Goal: Manage account settings: Manage account settings

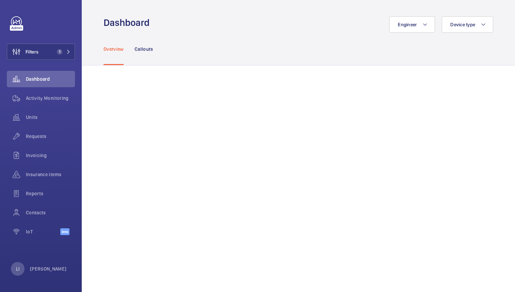
scroll to position [123, 0]
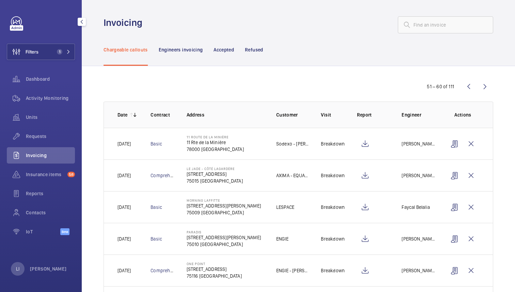
scroll to position [32, 0]
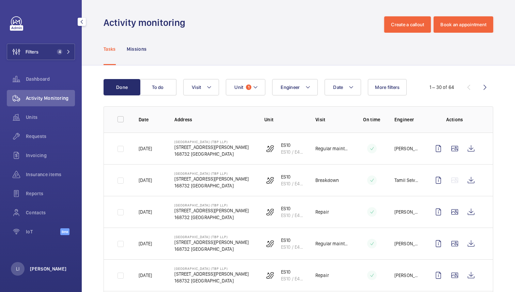
click at [40, 265] on p "[PERSON_NAME]" at bounding box center [48, 268] width 37 height 7
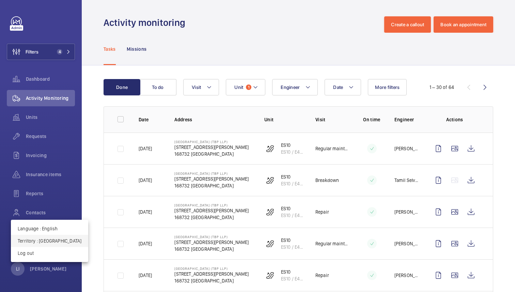
click at [54, 238] on p "Territory : [GEOGRAPHIC_DATA]" at bounding box center [50, 240] width 64 height 7
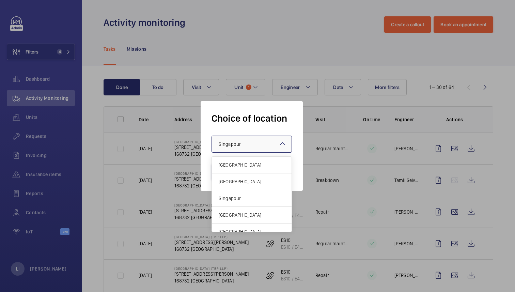
click at [253, 143] on div "× Singapour" at bounding box center [237, 144] width 39 height 7
click at [238, 166] on span "France" at bounding box center [251, 164] width 66 height 7
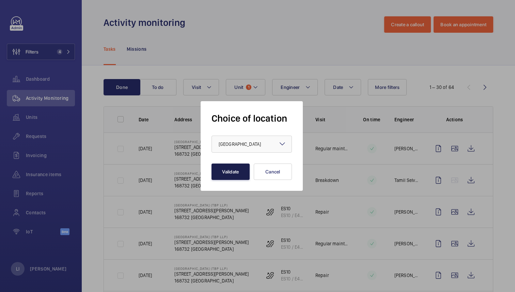
click at [227, 168] on button "Validate" at bounding box center [230, 171] width 38 height 16
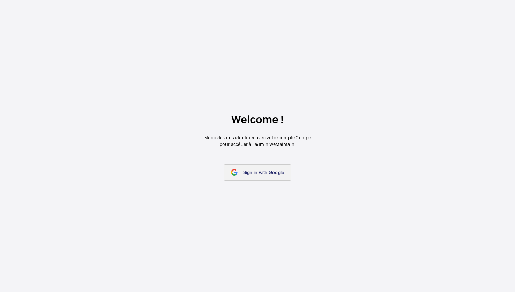
click at [252, 176] on link "Sign in with Google" at bounding box center [258, 172] width 68 height 16
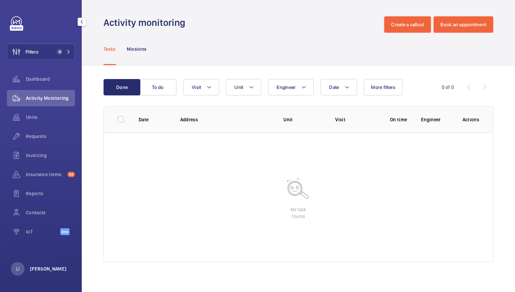
click at [34, 269] on p "[PERSON_NAME]" at bounding box center [48, 268] width 37 height 7
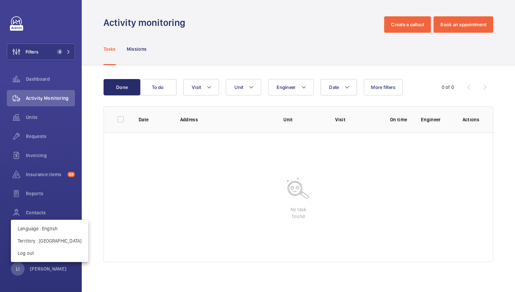
click at [66, 42] on div at bounding box center [257, 146] width 515 height 292
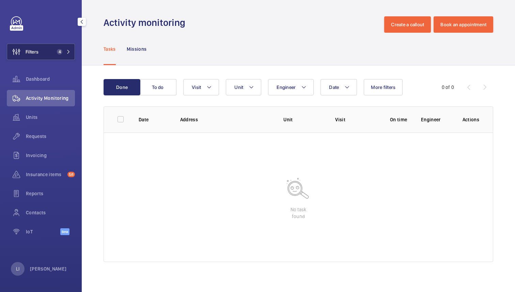
click at [66, 51] on mat-icon at bounding box center [68, 52] width 4 height 4
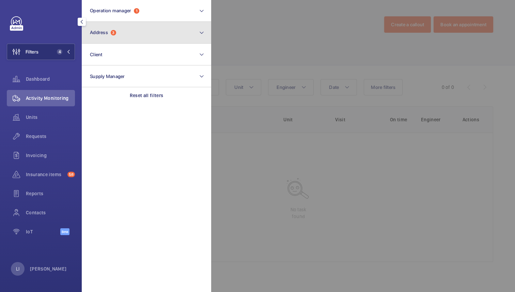
click at [143, 34] on button "Address 3" at bounding box center [146, 33] width 129 height 22
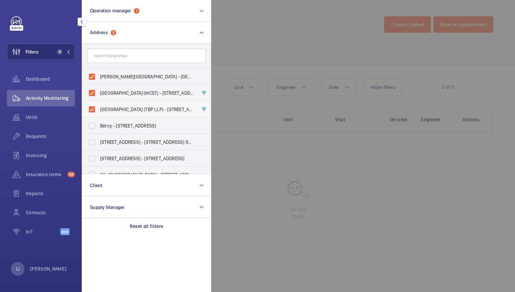
click at [97, 109] on label "Tiong Bahru Plaza (TBP LLP) - 302 Tiong Bahru Rd, SINGAPORE 168732" at bounding box center [141, 109] width 118 height 16
click at [97, 109] on input "Tiong Bahru Plaza (TBP LLP) - 302 Tiong Bahru Rd, SINGAPORE 168732" at bounding box center [92, 109] width 14 height 14
checkbox input "false"
click at [96, 92] on label "Tiong Bahru Plaza (MCST) - 302 Tiong Bahru Rd, SINGAPORE 168732" at bounding box center [141, 93] width 118 height 16
click at [96, 92] on input "Tiong Bahru Plaza (MCST) - 302 Tiong Bahru Rd, SINGAPORE 168732" at bounding box center [92, 93] width 14 height 14
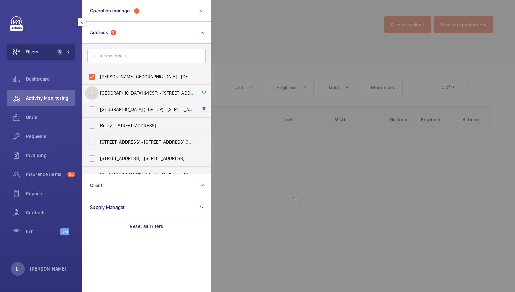
checkbox input "false"
click at [94, 76] on label "Tiong Bahru Plaza - 168732, SINGAPORE 168732" at bounding box center [141, 76] width 118 height 16
click at [94, 76] on input "Tiong Bahru Plaza - 168732, SINGAPORE 168732" at bounding box center [92, 77] width 14 height 14
checkbox input "false"
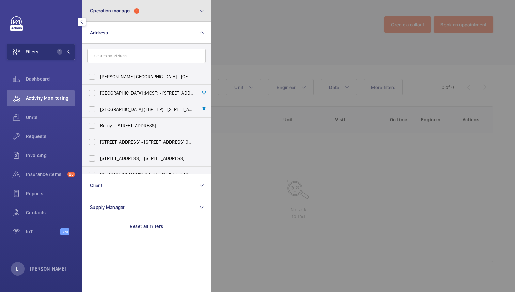
click at [149, 10] on button "Operation manager 1" at bounding box center [146, 11] width 129 height 22
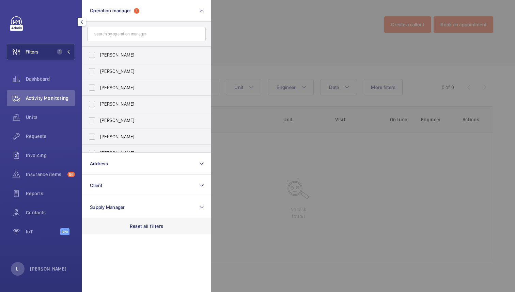
click at [149, 228] on p "Reset all filters" at bounding box center [147, 226] width 34 height 7
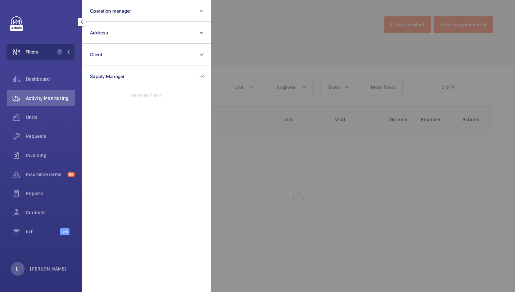
drag, startPoint x: 263, startPoint y: 40, endPoint x: 237, endPoint y: 53, distance: 29.1
click at [262, 40] on div at bounding box center [468, 146] width 515 height 292
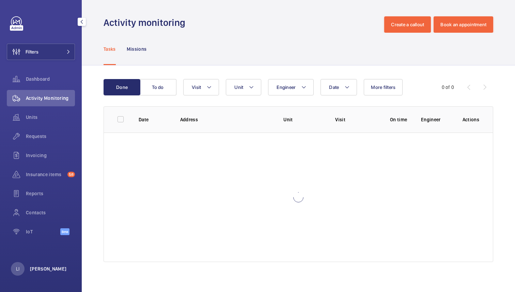
click at [41, 267] on p "[PERSON_NAME]" at bounding box center [48, 268] width 37 height 7
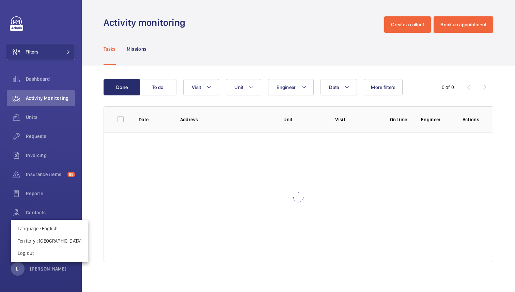
click at [191, 47] on div at bounding box center [257, 146] width 515 height 292
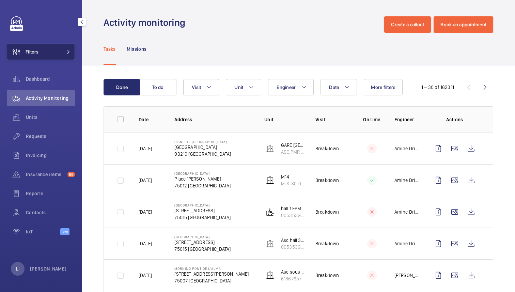
click at [62, 47] on button "Filters" at bounding box center [41, 52] width 68 height 16
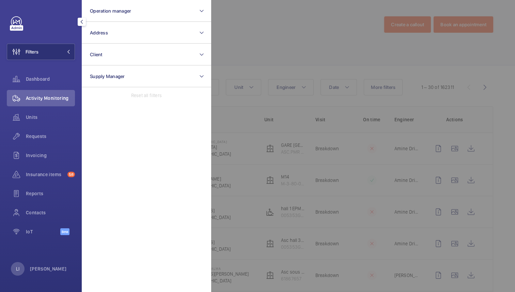
click at [296, 47] on div at bounding box center [468, 146] width 515 height 292
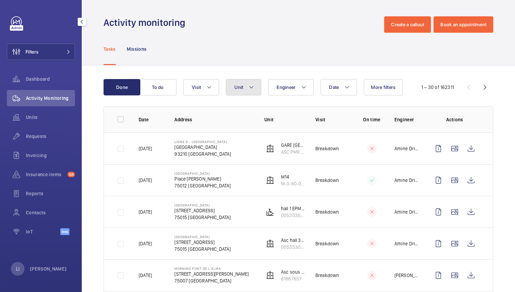
click at [249, 92] on button "Unit" at bounding box center [243, 87] width 35 height 16
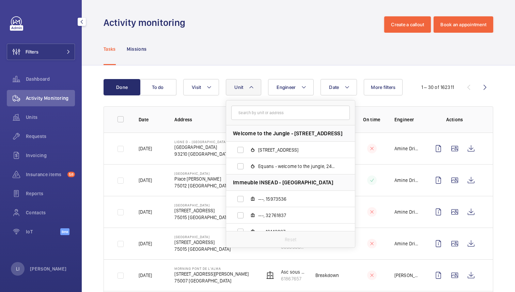
click at [307, 47] on div "Tasks Missions" at bounding box center [297, 49] width 389 height 32
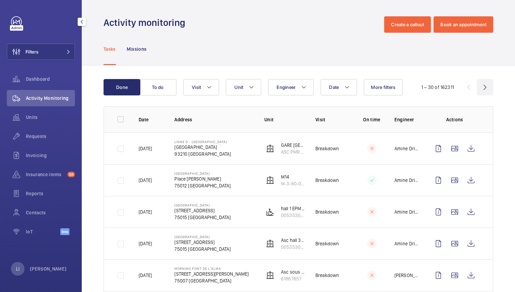
click at [483, 88] on wm-front-icon-button at bounding box center [484, 87] width 16 height 16
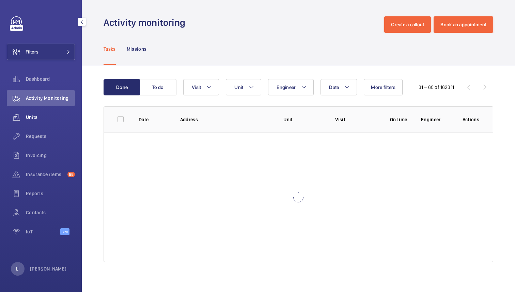
click at [50, 120] on span "Units" at bounding box center [50, 117] width 49 height 7
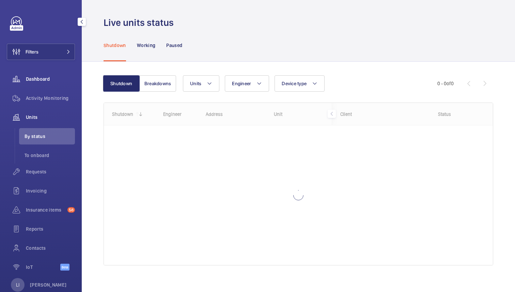
click at [46, 81] on span "Dashboard" at bounding box center [50, 79] width 49 height 7
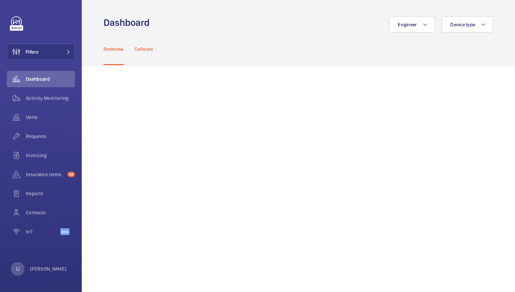
click at [147, 52] on div "Callouts" at bounding box center [143, 49] width 19 height 32
click at [467, 24] on span "Device type" at bounding box center [462, 24] width 25 height 5
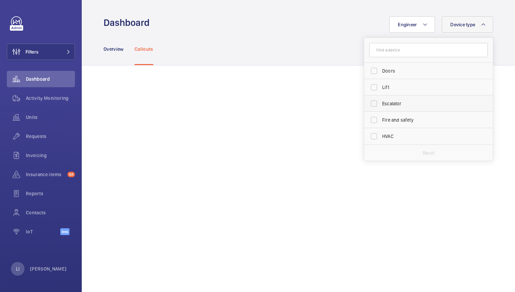
click at [390, 104] on span "Escalator" at bounding box center [429, 103] width 94 height 7
click at [380, 104] on input "Escalator" at bounding box center [374, 104] width 14 height 14
checkbox input "true"
click at [295, 52] on div "Overview Callouts" at bounding box center [297, 49] width 389 height 32
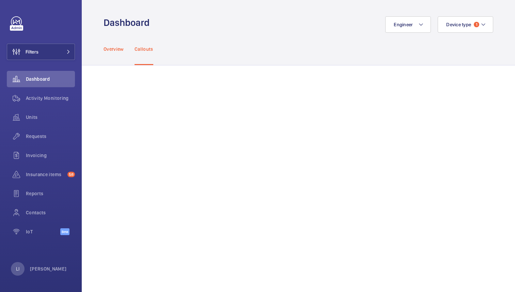
click at [115, 53] on div "Overview" at bounding box center [113, 49] width 20 height 32
click at [254, 23] on div "Engineer Device type 1" at bounding box center [322, 24] width 339 height 16
click at [37, 267] on p "[PERSON_NAME]" at bounding box center [48, 268] width 37 height 7
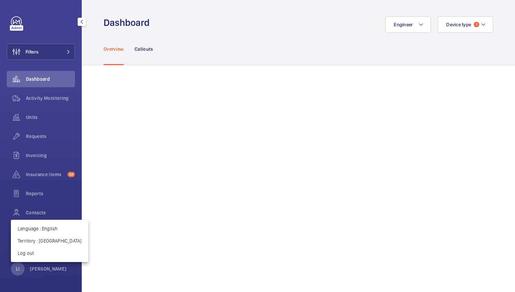
click at [251, 66] on div at bounding box center [257, 146] width 515 height 292
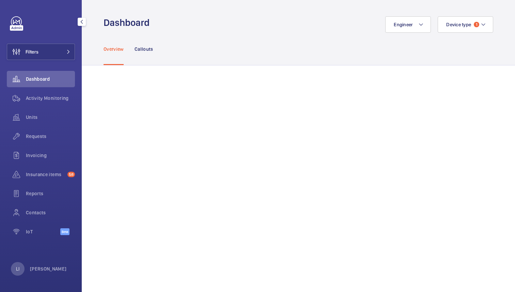
click at [49, 262] on div "LI Lina Ichiki" at bounding box center [39, 269] width 56 height 14
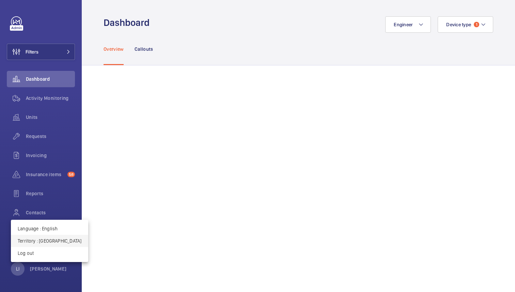
click at [46, 240] on p "Territory : France" at bounding box center [50, 240] width 64 height 7
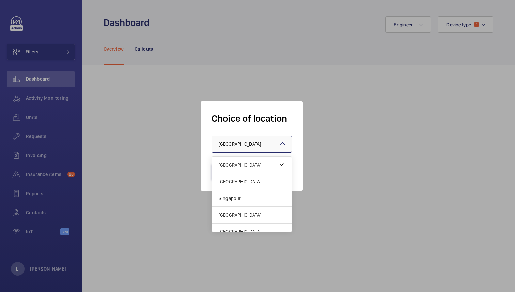
click at [266, 152] on div "× France ×" at bounding box center [251, 143] width 80 height 17
click at [242, 183] on span "[GEOGRAPHIC_DATA]" at bounding box center [251, 181] width 66 height 7
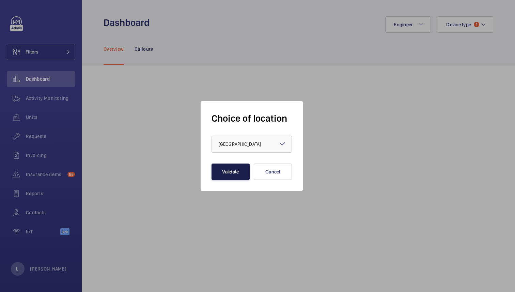
click at [230, 172] on button "Validate" at bounding box center [230, 171] width 38 height 16
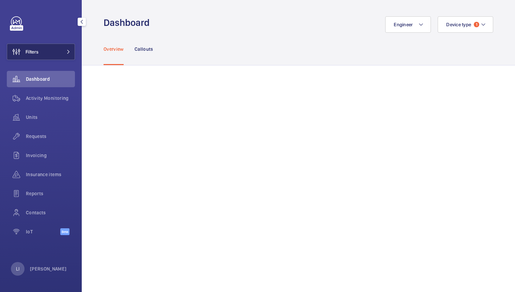
click at [63, 51] on span at bounding box center [66, 52] width 8 height 4
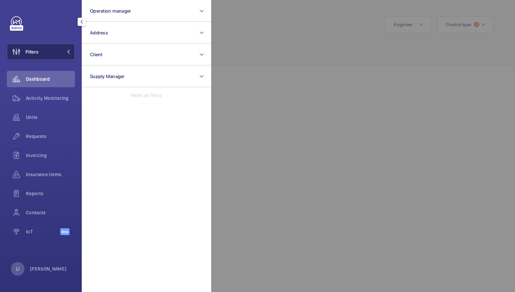
click at [63, 51] on span at bounding box center [66, 52] width 8 height 4
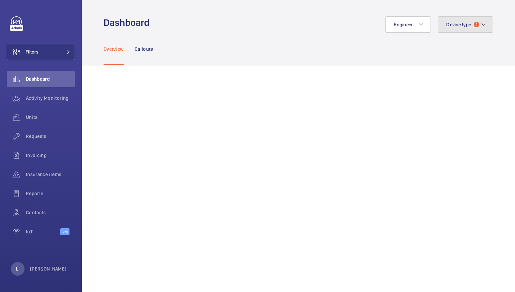
click at [477, 26] on span "1" at bounding box center [475, 24] width 5 height 5
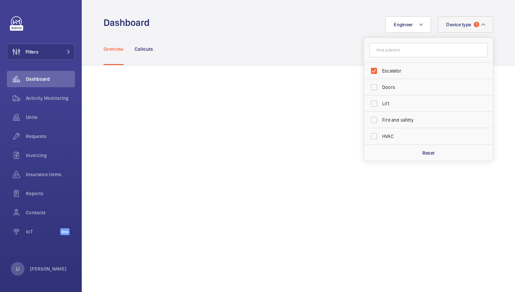
click at [477, 26] on span "1" at bounding box center [475, 24] width 5 height 5
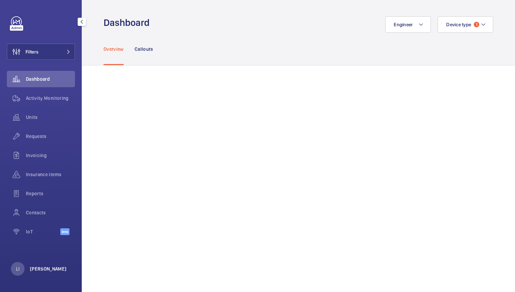
click at [44, 271] on p "[PERSON_NAME]" at bounding box center [48, 268] width 37 height 7
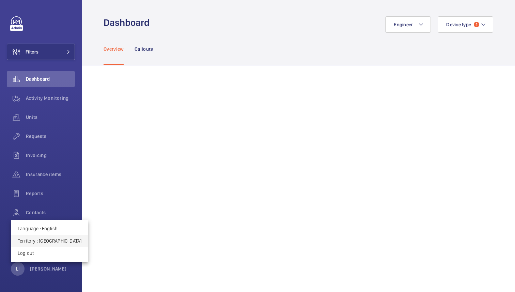
click at [52, 243] on p "Territory : United Kingdom" at bounding box center [50, 240] width 64 height 7
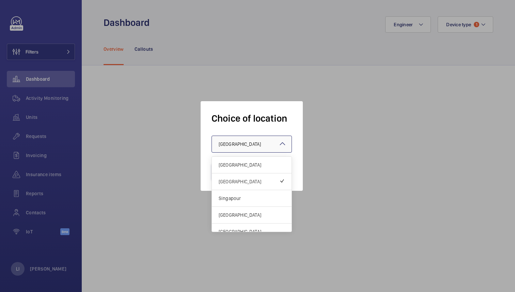
click at [248, 150] on div at bounding box center [252, 144] width 80 height 16
click at [235, 201] on span "Singapour" at bounding box center [251, 198] width 66 height 7
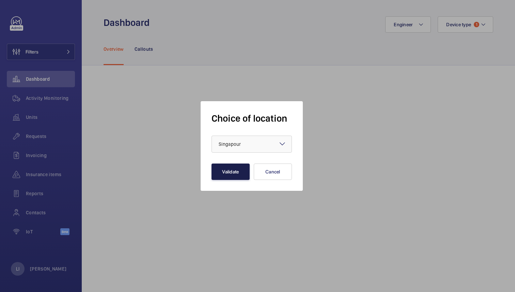
click at [235, 167] on button "Validate" at bounding box center [230, 171] width 38 height 16
